Goal: Task Accomplishment & Management: Use online tool/utility

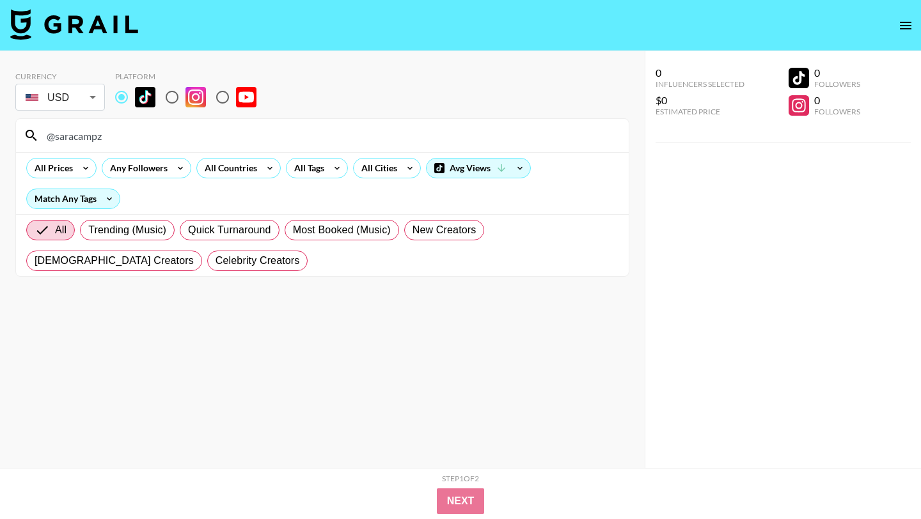
drag, startPoint x: 110, startPoint y: 138, endPoint x: 12, endPoint y: 130, distance: 98.2
click at [12, 130] on div "Currency USD USD ​ Platform @saracampz All Prices Any Followers All Countries A…" at bounding box center [322, 285] width 645 height 468
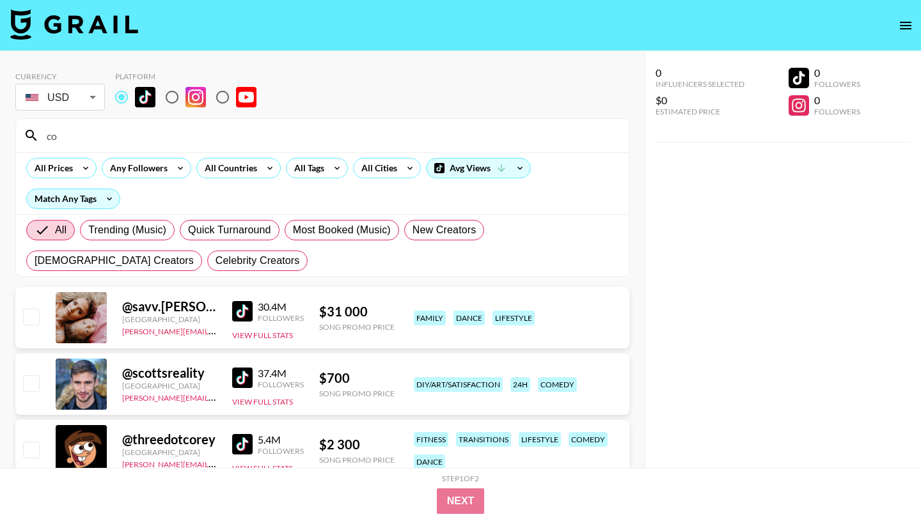
type input "c"
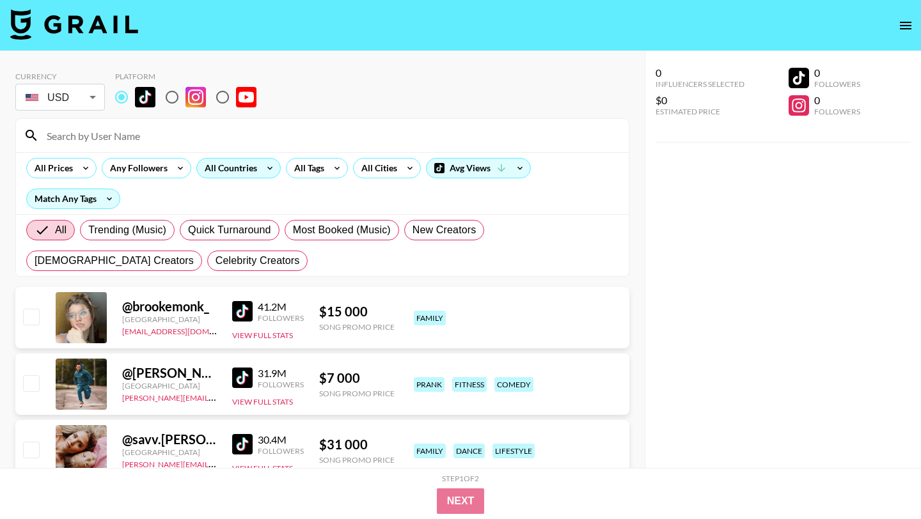
click at [260, 170] on icon at bounding box center [270, 168] width 20 height 19
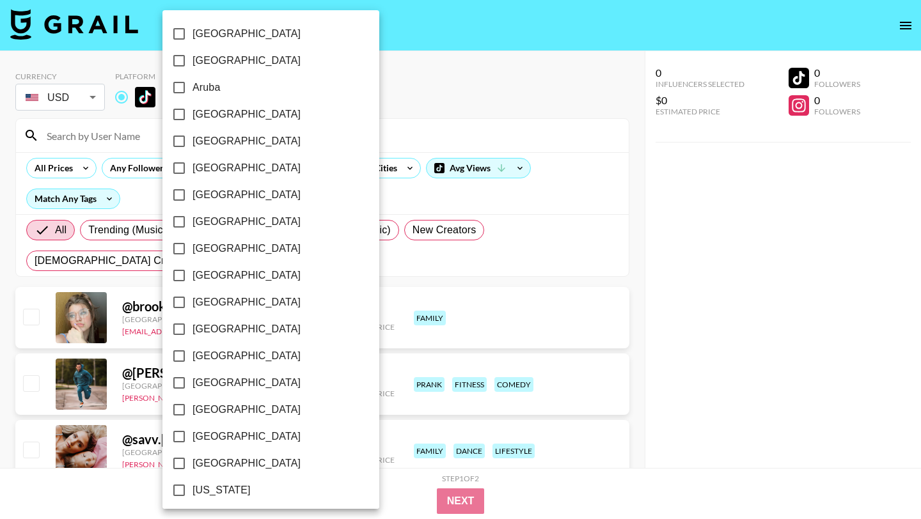
scroll to position [972, 0]
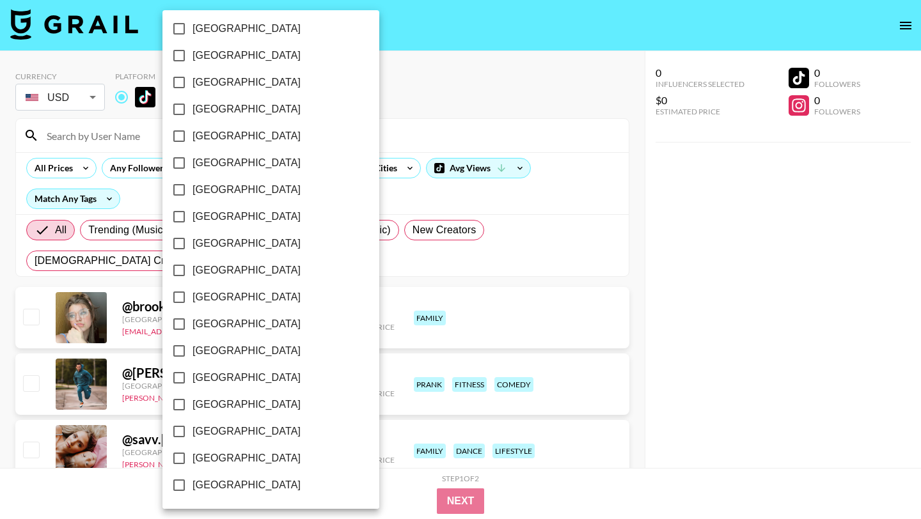
click at [177, 459] on input "[GEOGRAPHIC_DATA]" at bounding box center [179, 458] width 27 height 27
checkbox input "true"
click at [391, 209] on div at bounding box center [460, 259] width 921 height 519
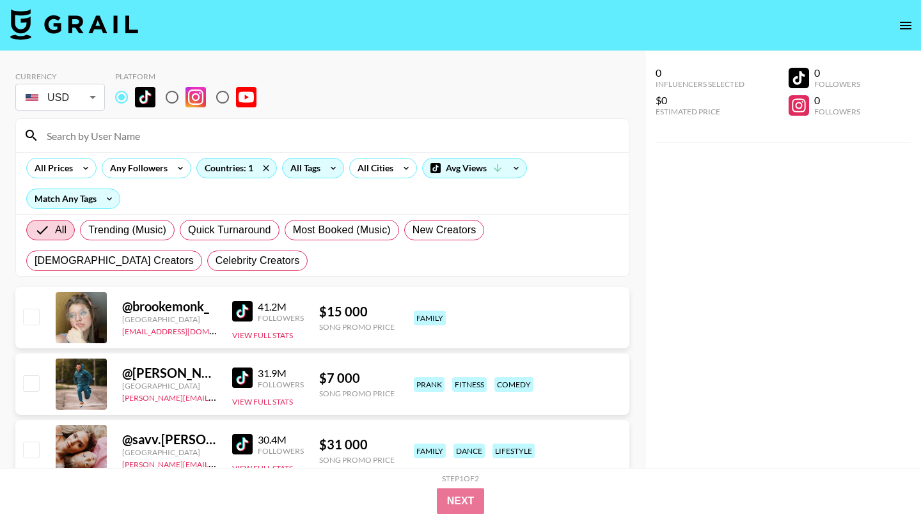
click at [319, 168] on div "All Tags" at bounding box center [303, 168] width 40 height 19
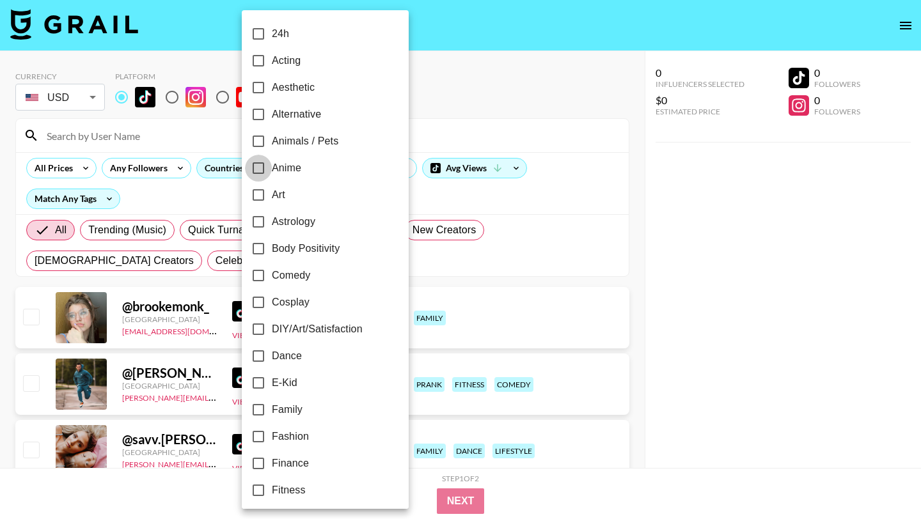
click at [258, 169] on input "Anime" at bounding box center [258, 168] width 27 height 27
checkbox input "true"
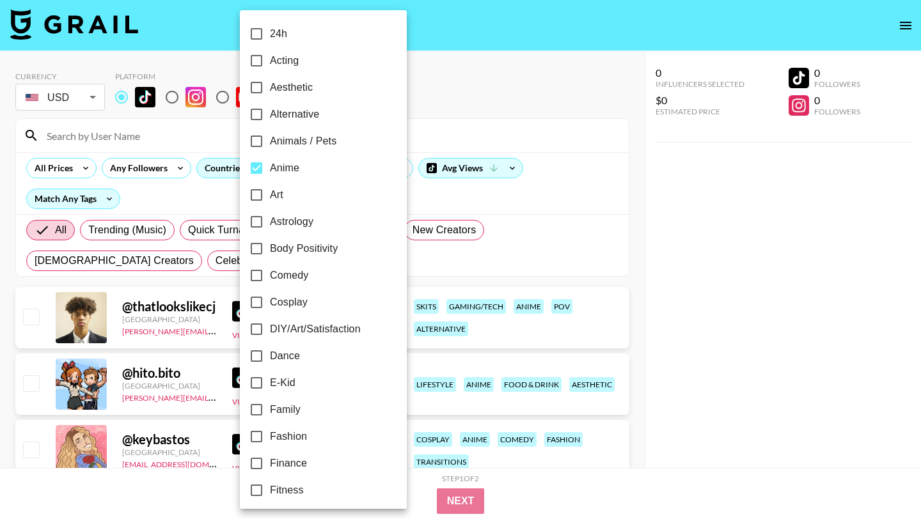
click at [257, 121] on input "Alternative" at bounding box center [256, 114] width 27 height 27
checkbox input "true"
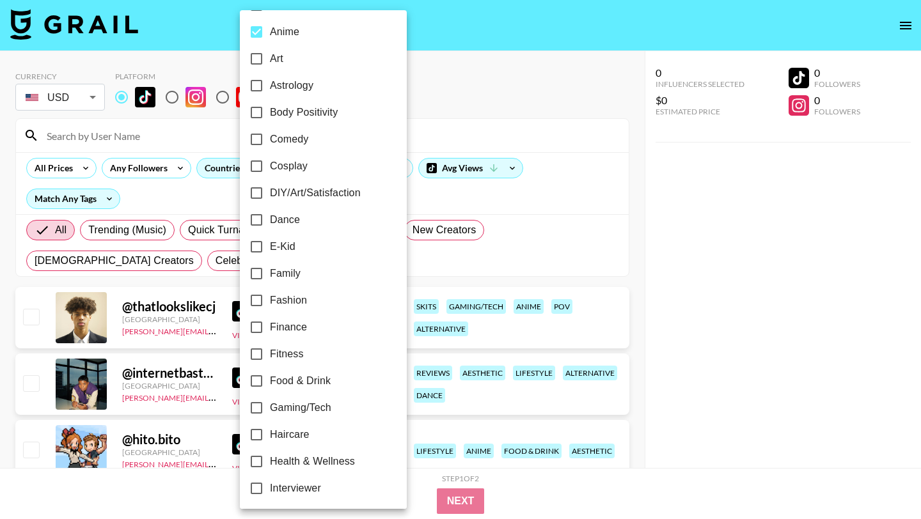
scroll to position [145, 0]
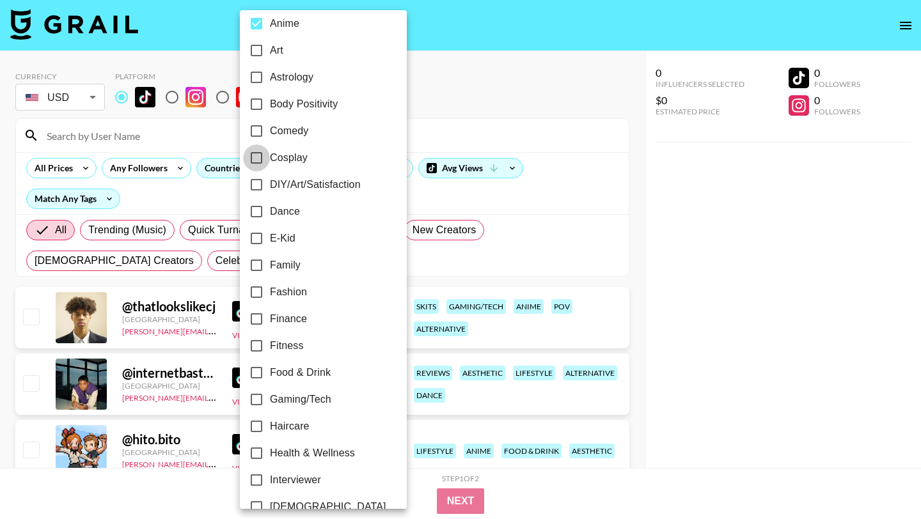
click at [257, 156] on input "Cosplay" at bounding box center [256, 158] width 27 height 27
checkbox input "true"
click at [183, 262] on div at bounding box center [460, 259] width 921 height 519
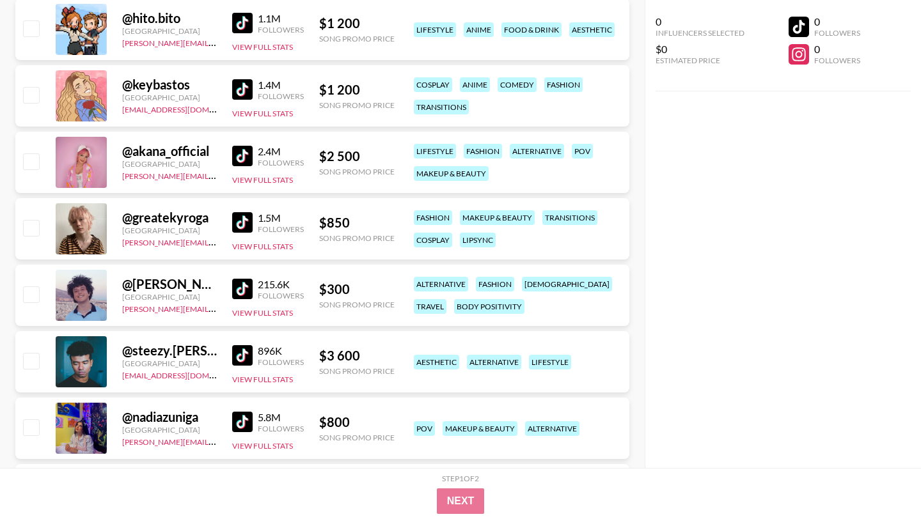
scroll to position [478, 0]
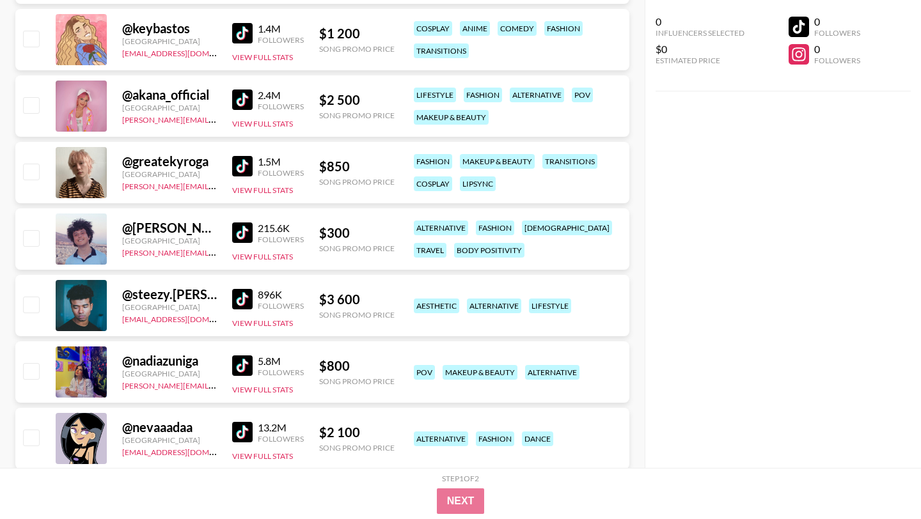
click at [244, 169] on img at bounding box center [242, 166] width 20 height 20
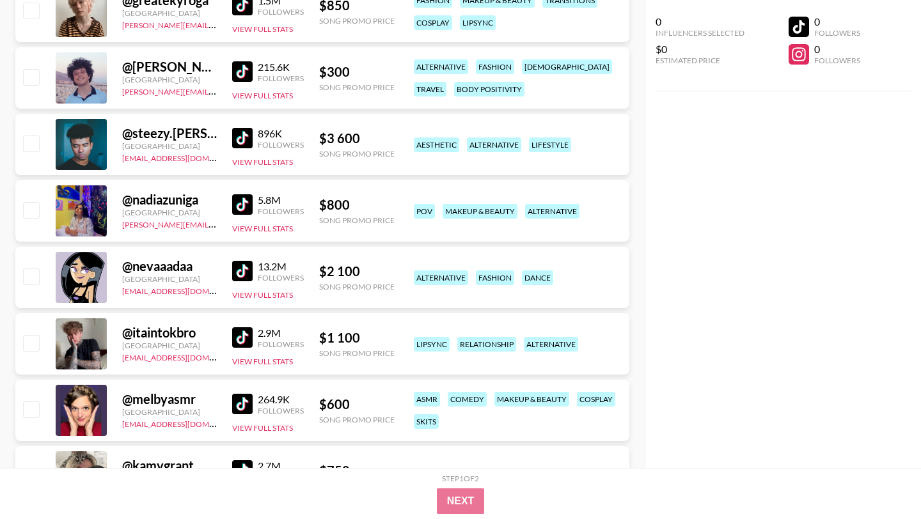
click at [241, 61] on img at bounding box center [242, 71] width 20 height 20
click at [239, 199] on img at bounding box center [242, 204] width 20 height 20
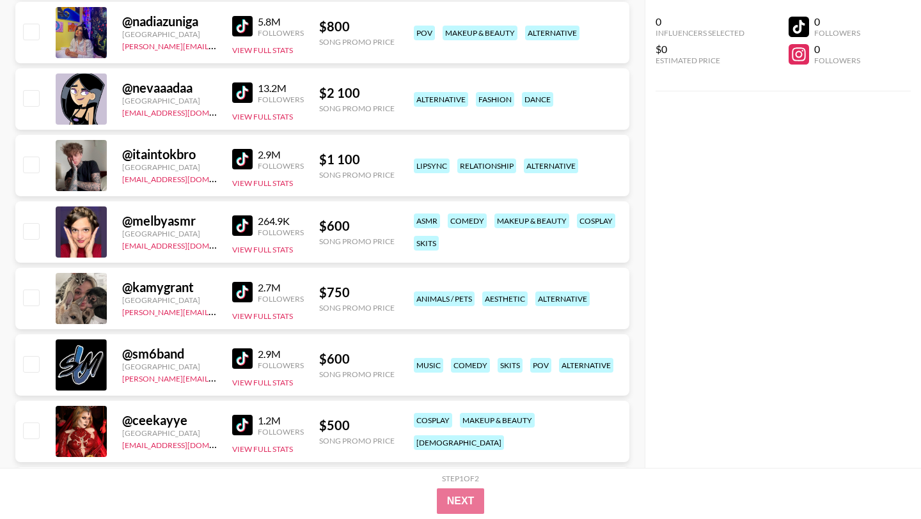
scroll to position [819, 0]
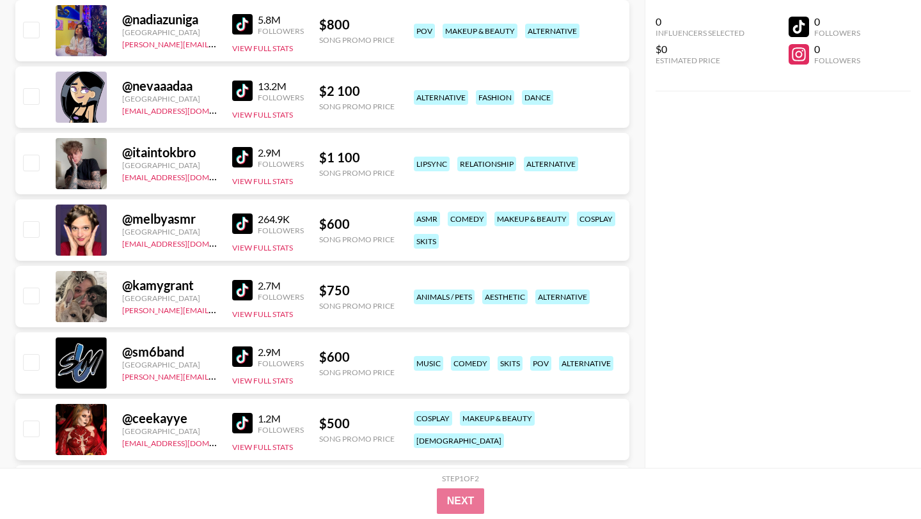
click at [236, 159] on img at bounding box center [242, 157] width 20 height 20
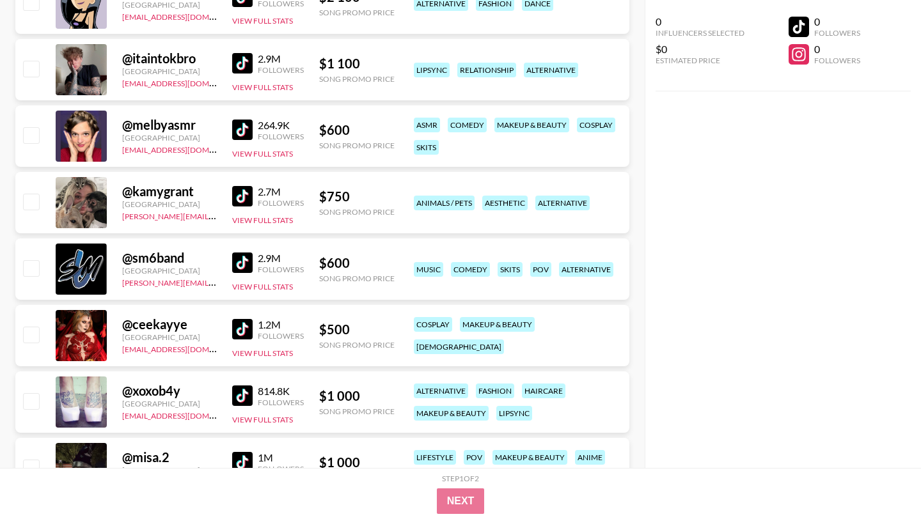
scroll to position [1020, 0]
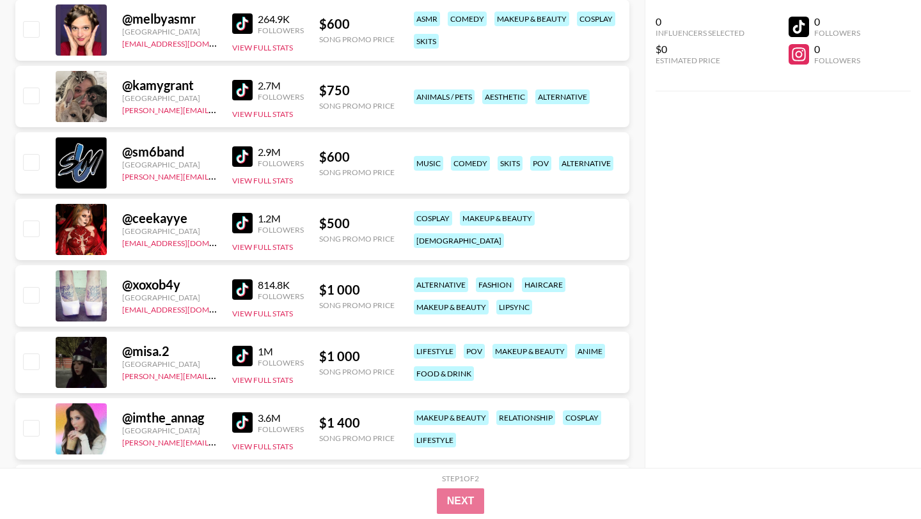
click at [241, 220] on img at bounding box center [242, 223] width 20 height 20
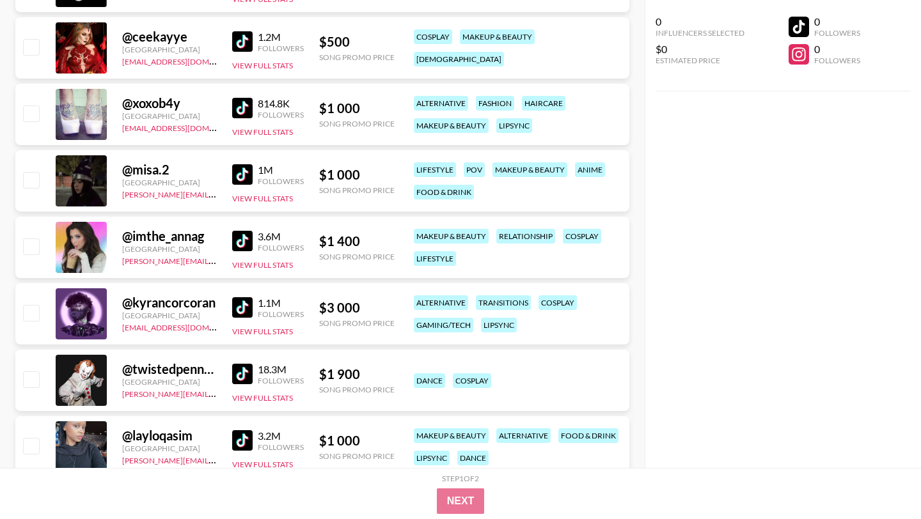
scroll to position [1212, 0]
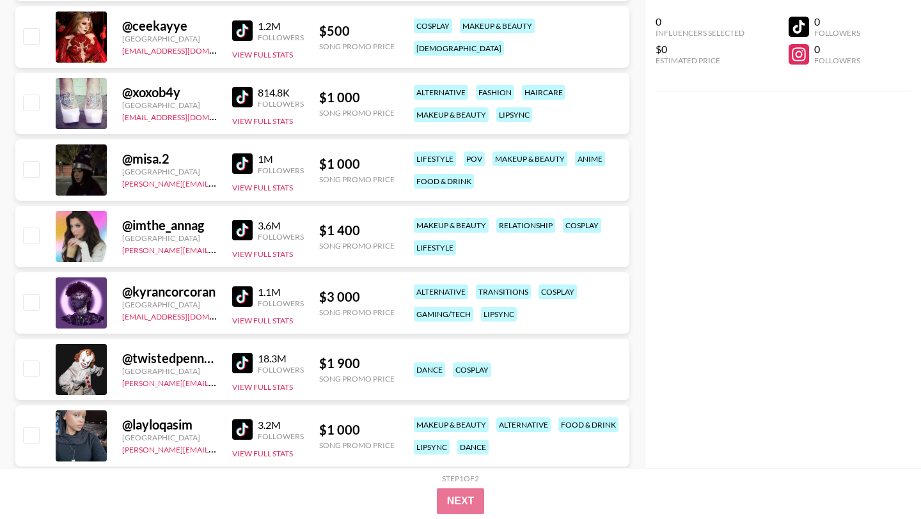
click at [237, 162] on img at bounding box center [242, 164] width 20 height 20
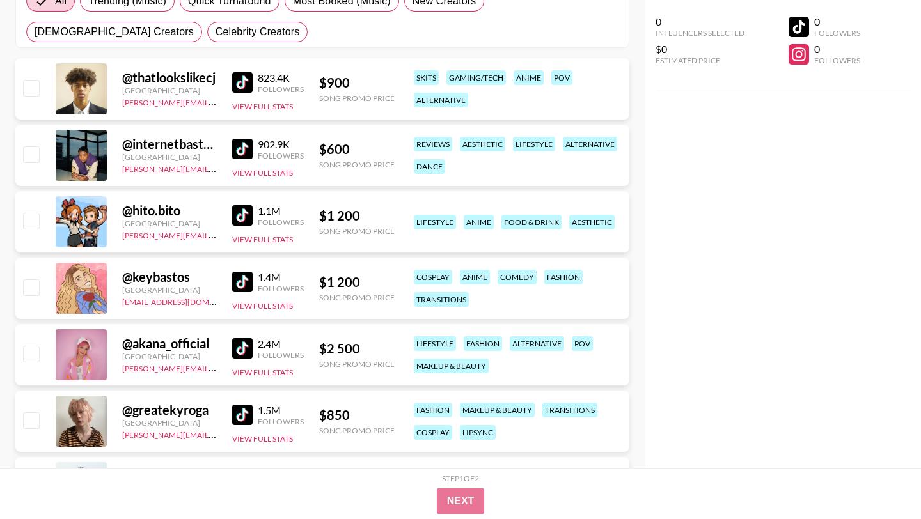
scroll to position [0, 0]
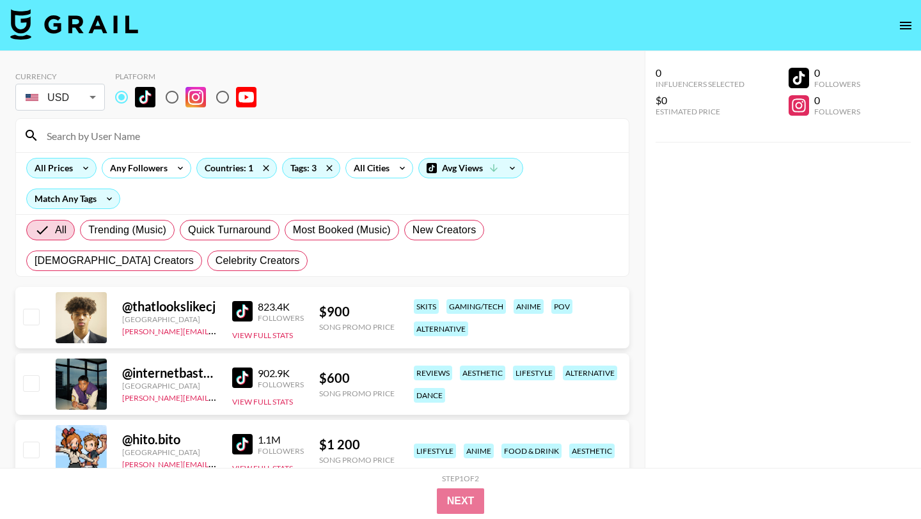
click at [67, 167] on div "All Prices" at bounding box center [51, 168] width 49 height 19
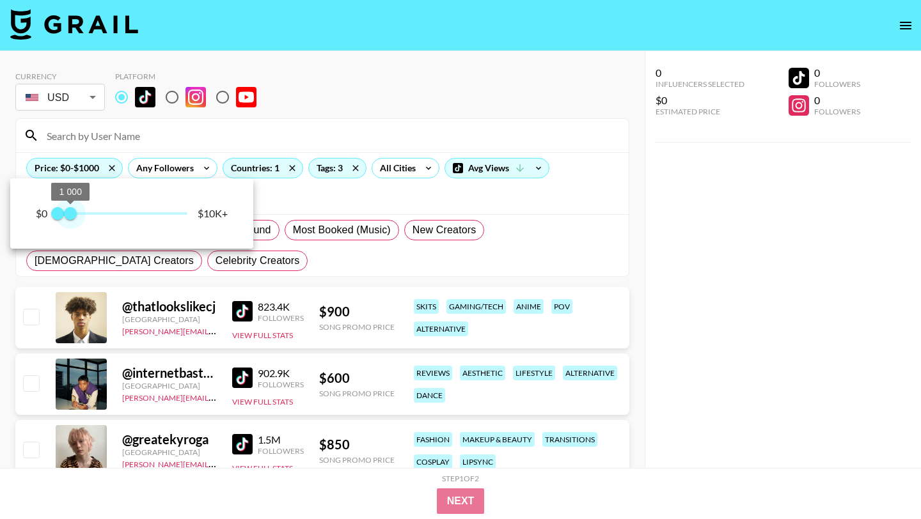
type input "1000"
drag, startPoint x: 189, startPoint y: 212, endPoint x: 70, endPoint y: 216, distance: 118.4
click at [70, 216] on span "1 000" at bounding box center [70, 213] width 13 height 13
click at [339, 246] on div at bounding box center [460, 259] width 921 height 519
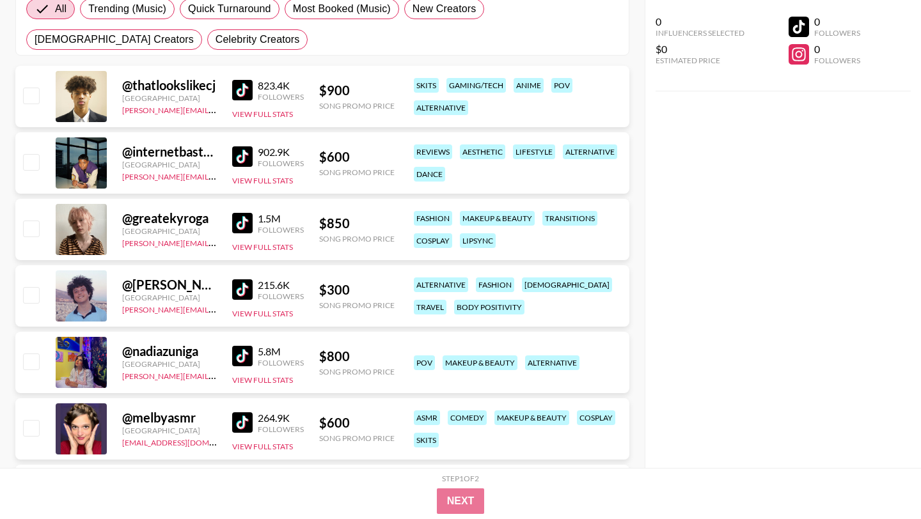
scroll to position [679, 0]
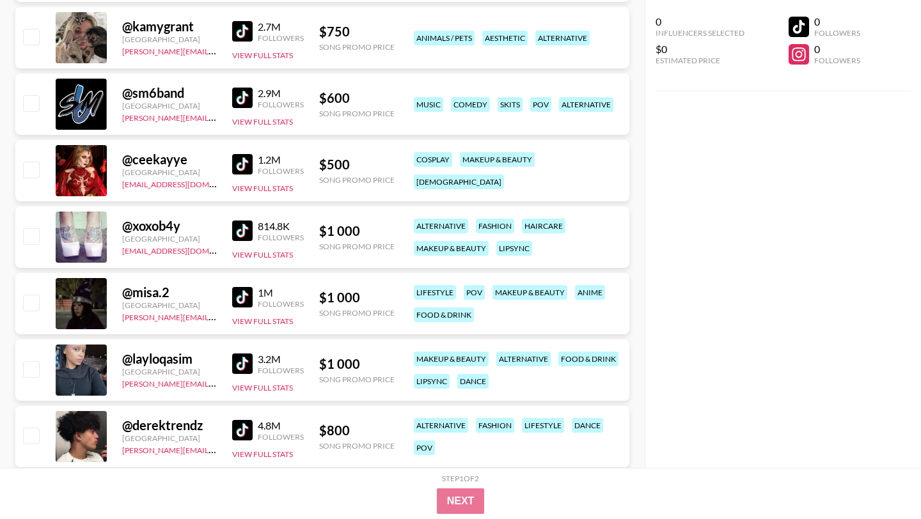
click at [247, 233] on img at bounding box center [242, 231] width 20 height 20
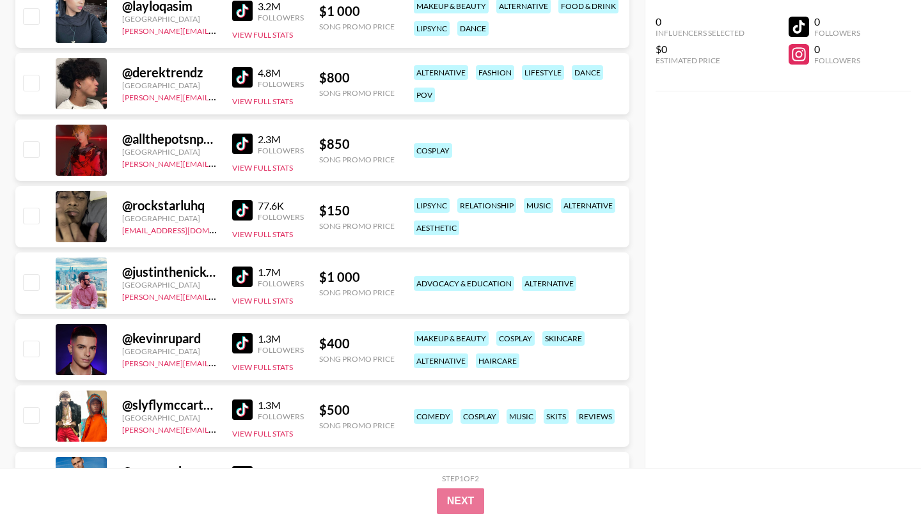
scroll to position [1059, 0]
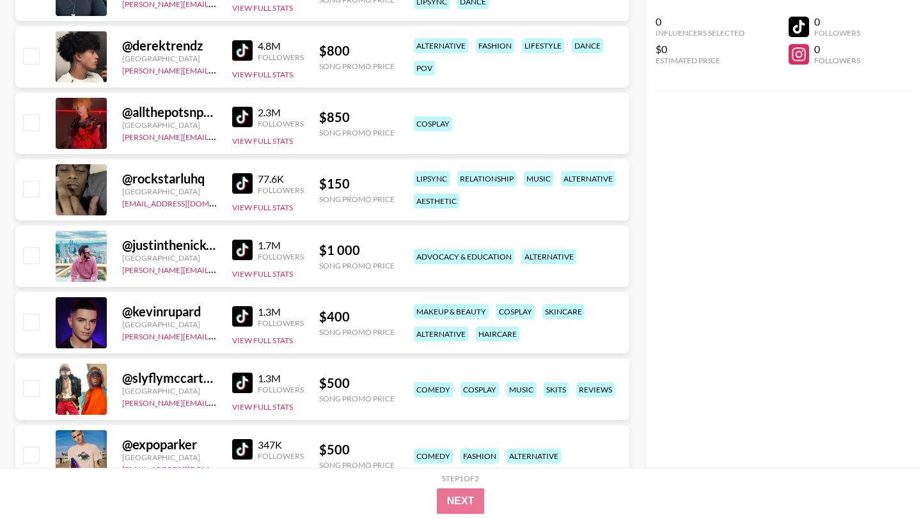
click at [244, 109] on img at bounding box center [242, 117] width 20 height 20
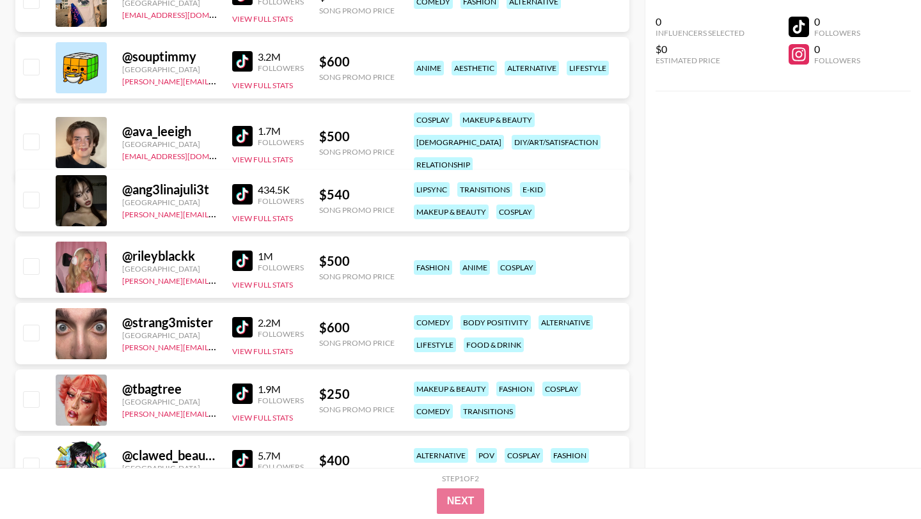
scroll to position [1515, 0]
click at [243, 191] on img at bounding box center [242, 194] width 20 height 20
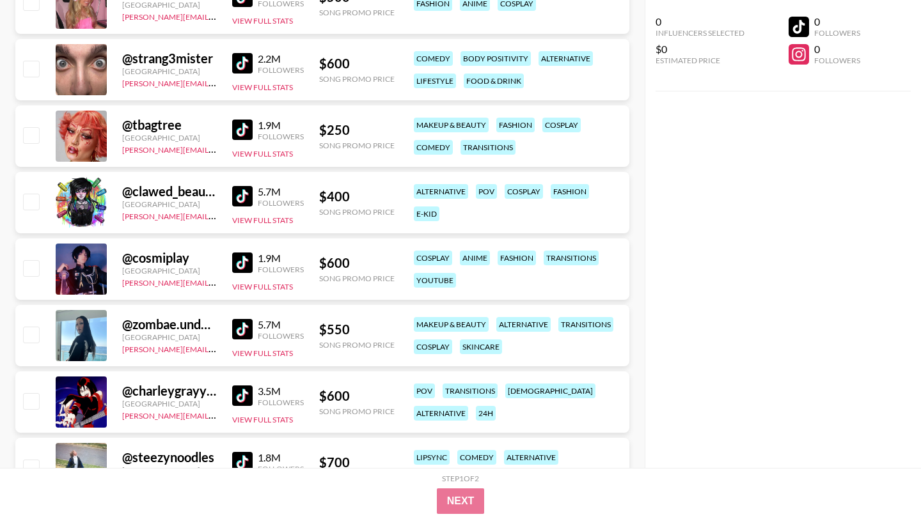
scroll to position [1779, 0]
click at [239, 125] on img at bounding box center [242, 129] width 20 height 20
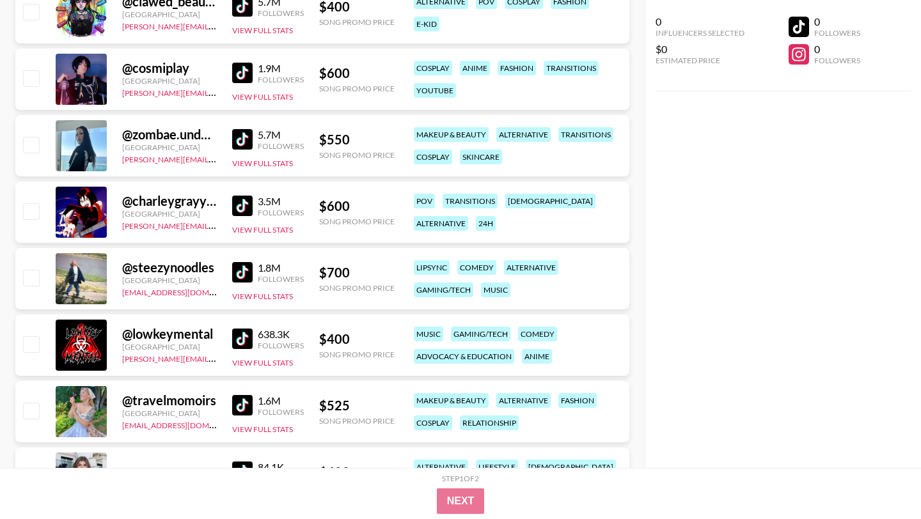
scroll to position [1971, 0]
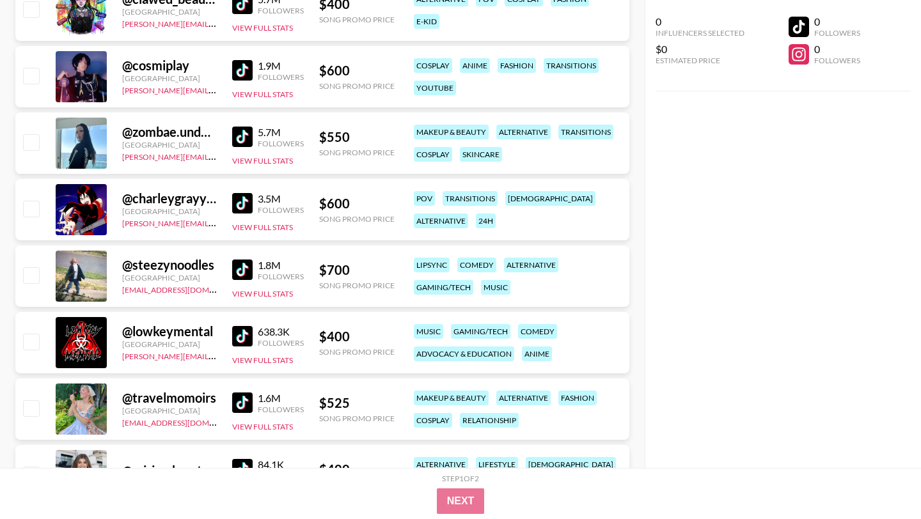
click at [244, 203] on img at bounding box center [242, 203] width 20 height 20
click at [241, 136] on img at bounding box center [242, 137] width 20 height 20
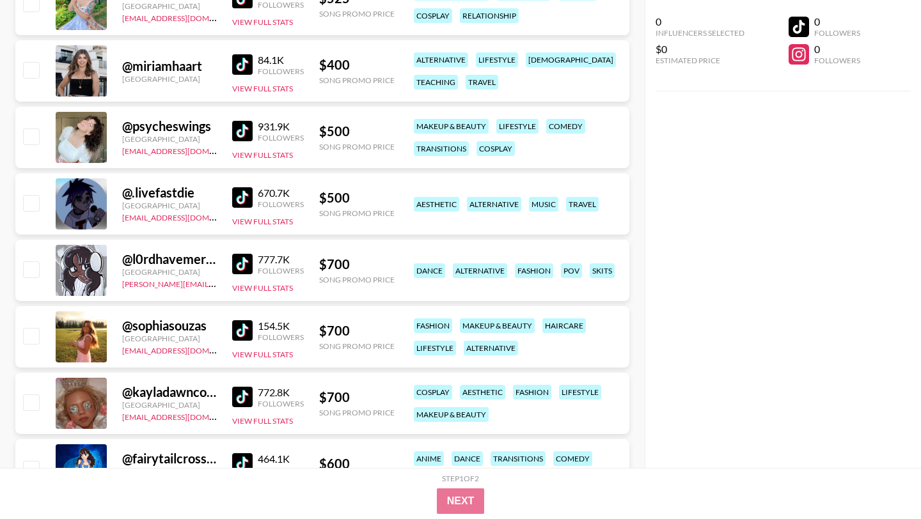
scroll to position [2378, 0]
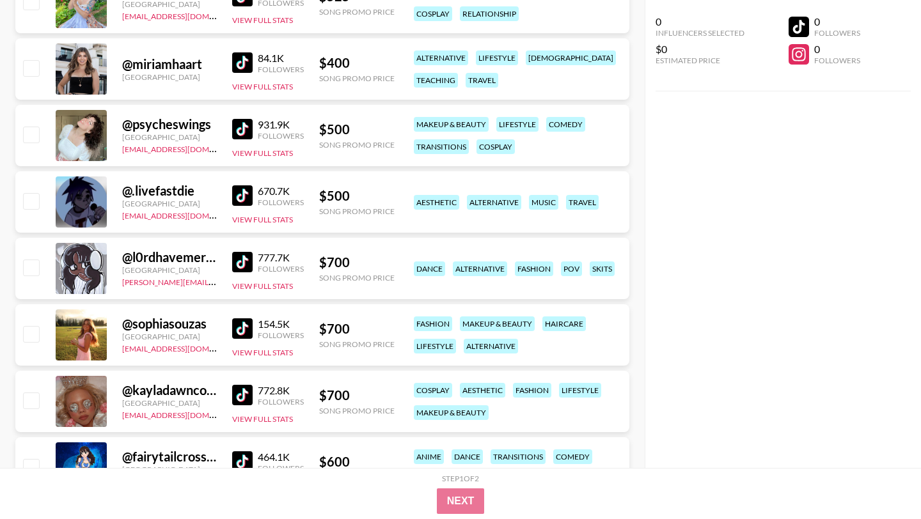
click at [250, 194] on img at bounding box center [242, 196] width 20 height 20
click at [248, 261] on img at bounding box center [242, 262] width 20 height 20
click at [251, 123] on img at bounding box center [242, 129] width 20 height 20
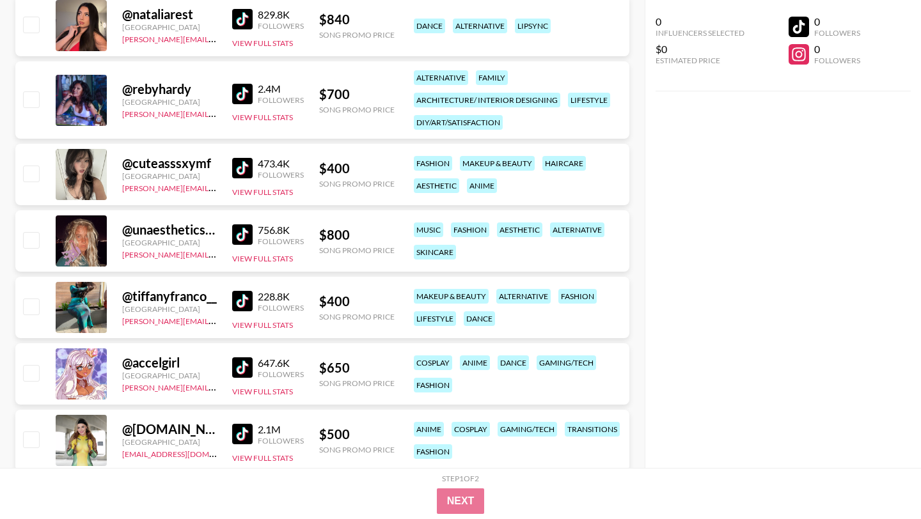
scroll to position [3397, 0]
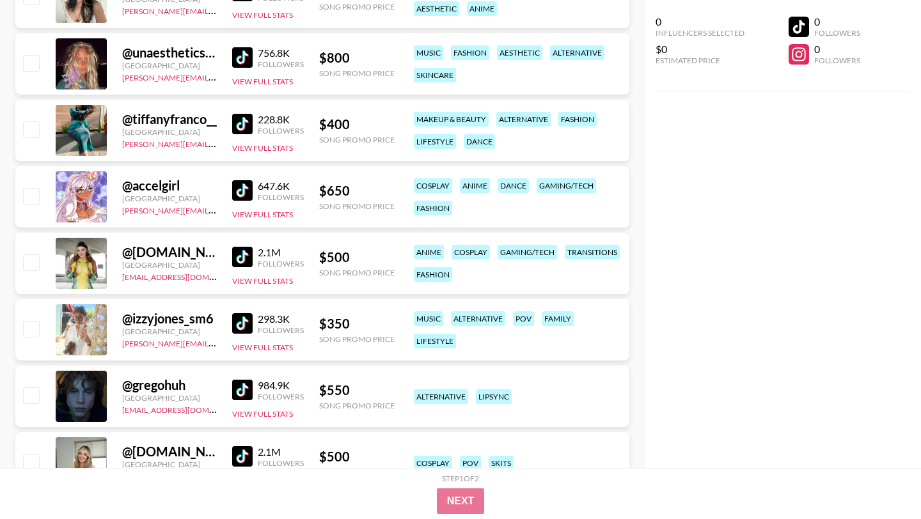
click at [240, 184] on img at bounding box center [242, 190] width 20 height 20
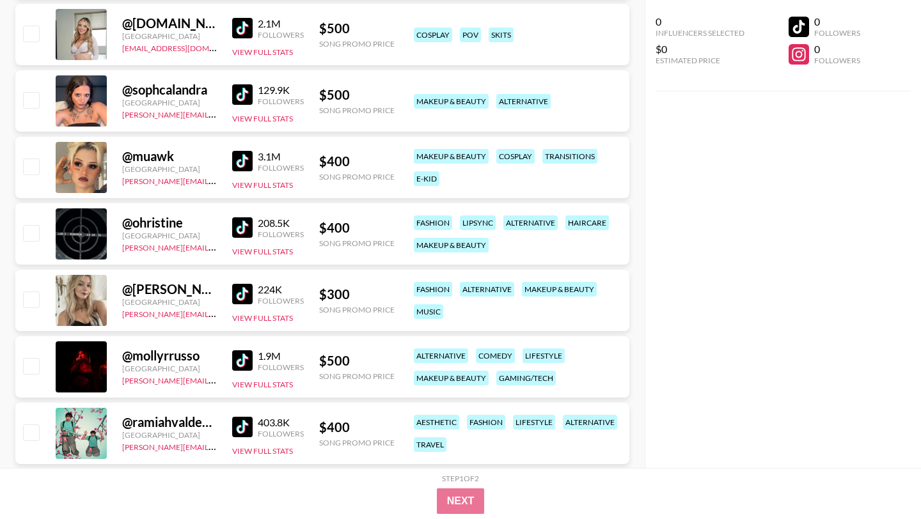
scroll to position [3973, 0]
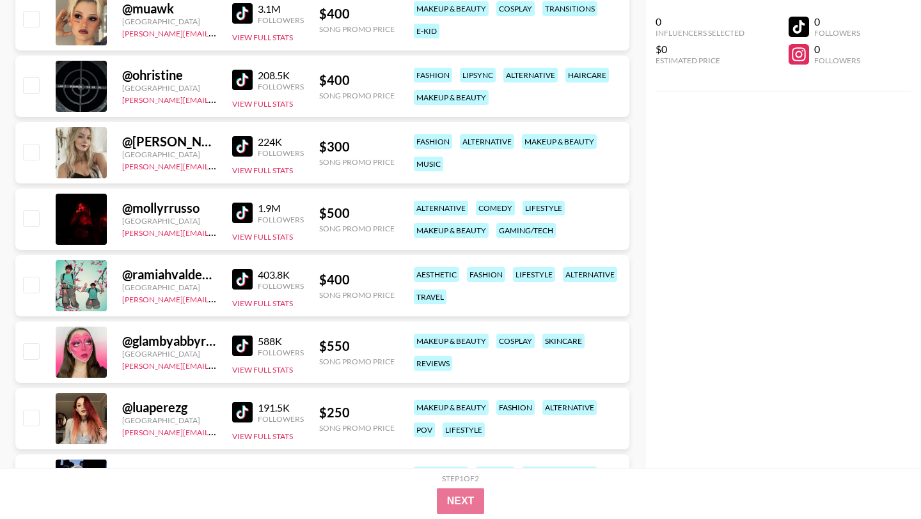
click at [246, 19] on img at bounding box center [242, 13] width 20 height 20
